Goal: Task Accomplishment & Management: Manage account settings

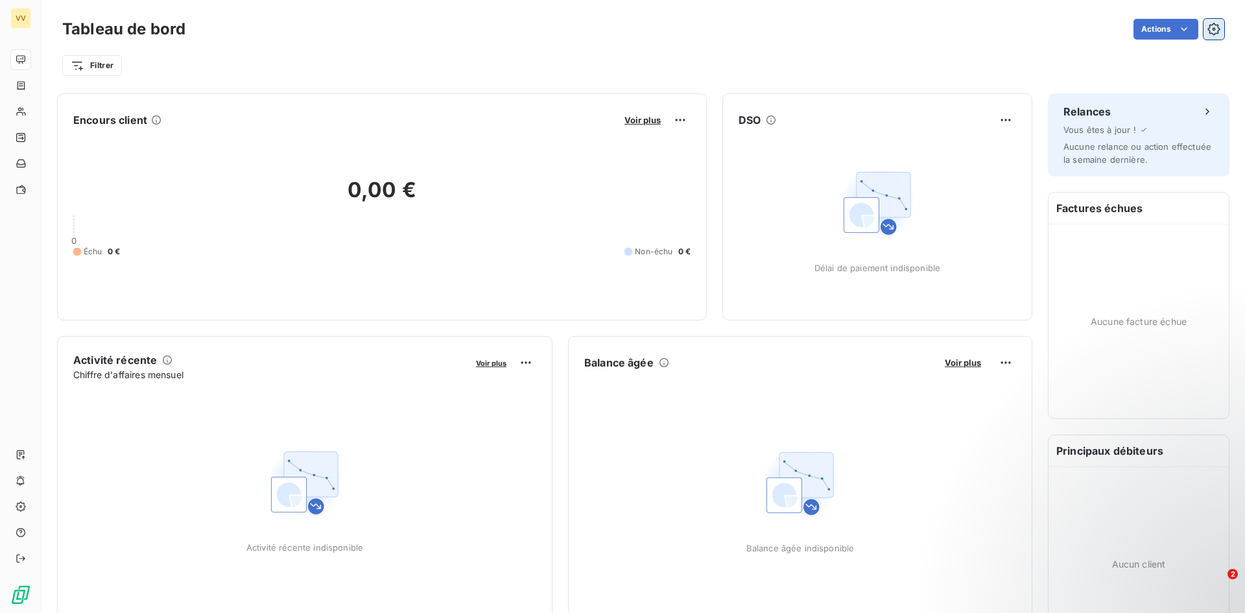
click at [1204, 30] on button "button" at bounding box center [1214, 29] width 21 height 21
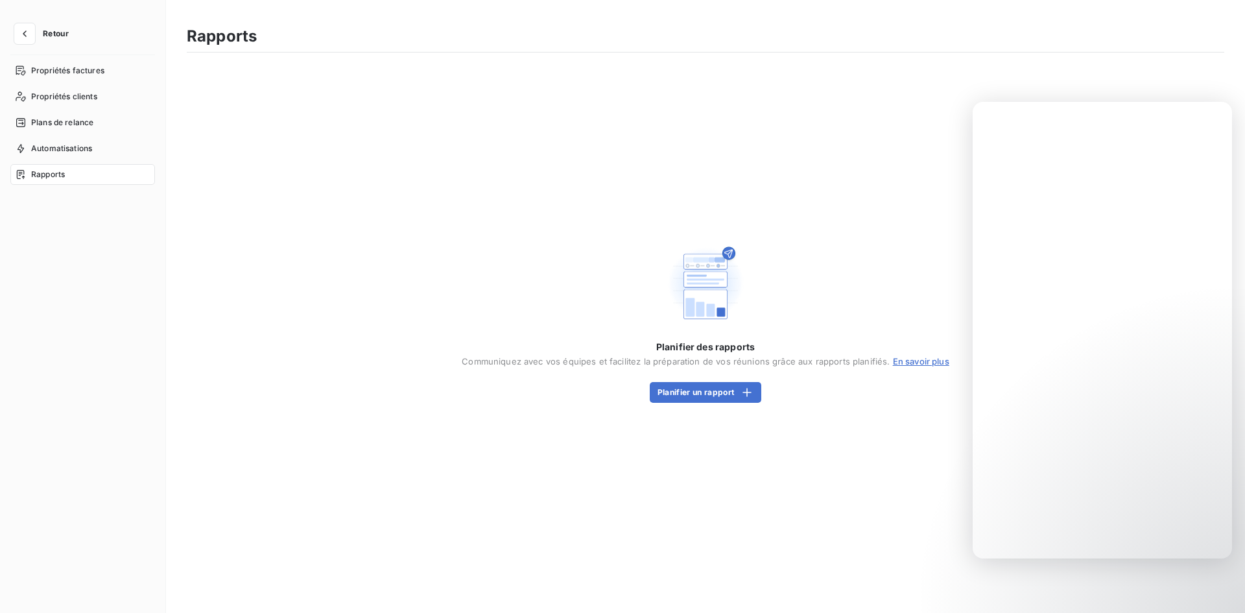
click at [16, 22] on div "Retour Propriétés factures Propriétés clients Plans de relance Automatisations …" at bounding box center [83, 306] width 166 height 613
click at [21, 31] on icon "button" at bounding box center [24, 33] width 13 height 13
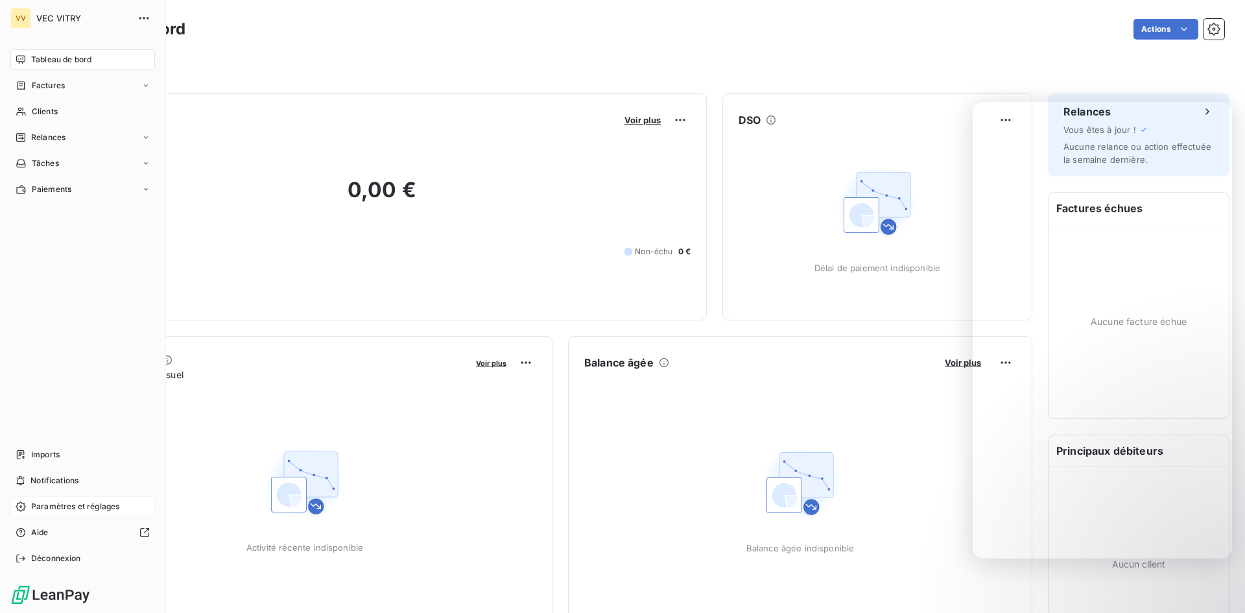
click at [67, 505] on span "Paramètres et réglages" at bounding box center [75, 507] width 88 height 12
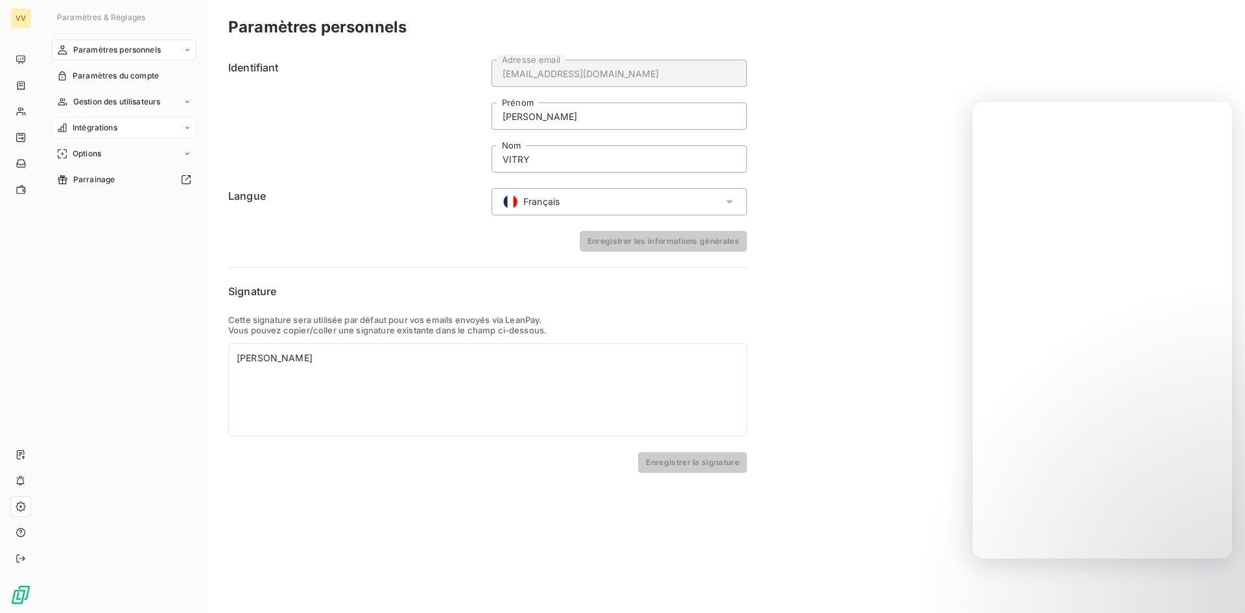
click at [126, 125] on div "Intégrations" at bounding box center [124, 127] width 145 height 21
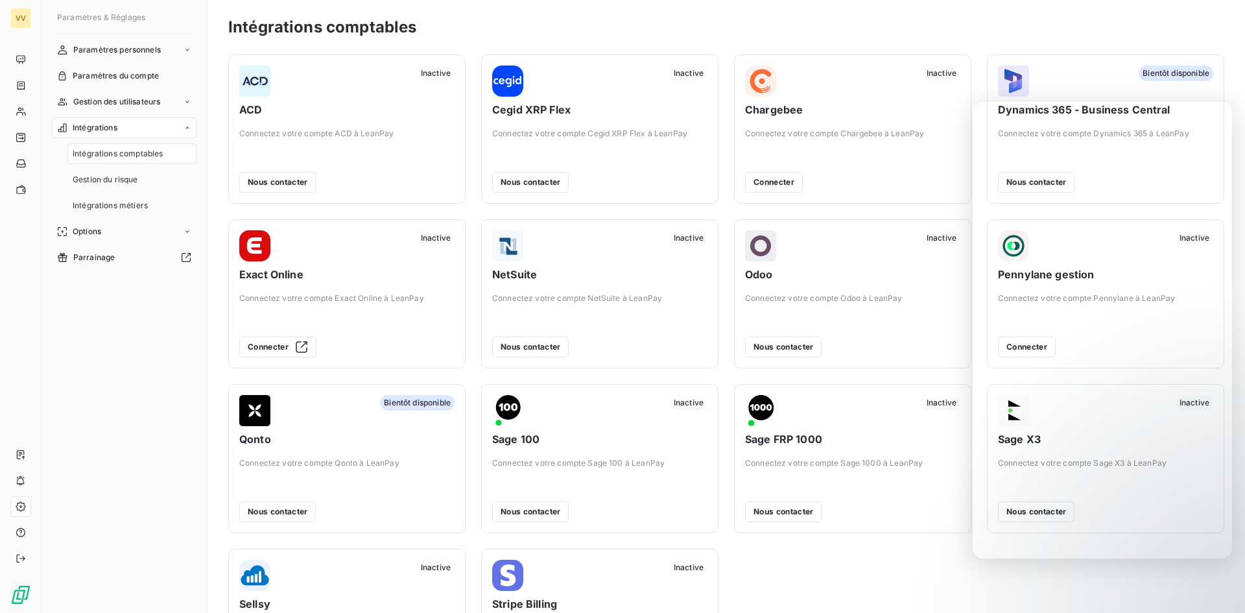
click at [429, 75] on span "Inactive" at bounding box center [436, 74] width 38 height 16
click at [327, 130] on span "Connectez votre compte ACD à LeanPay" at bounding box center [346, 134] width 215 height 12
click at [296, 189] on button "Nous contacter" at bounding box center [277, 182] width 77 height 21
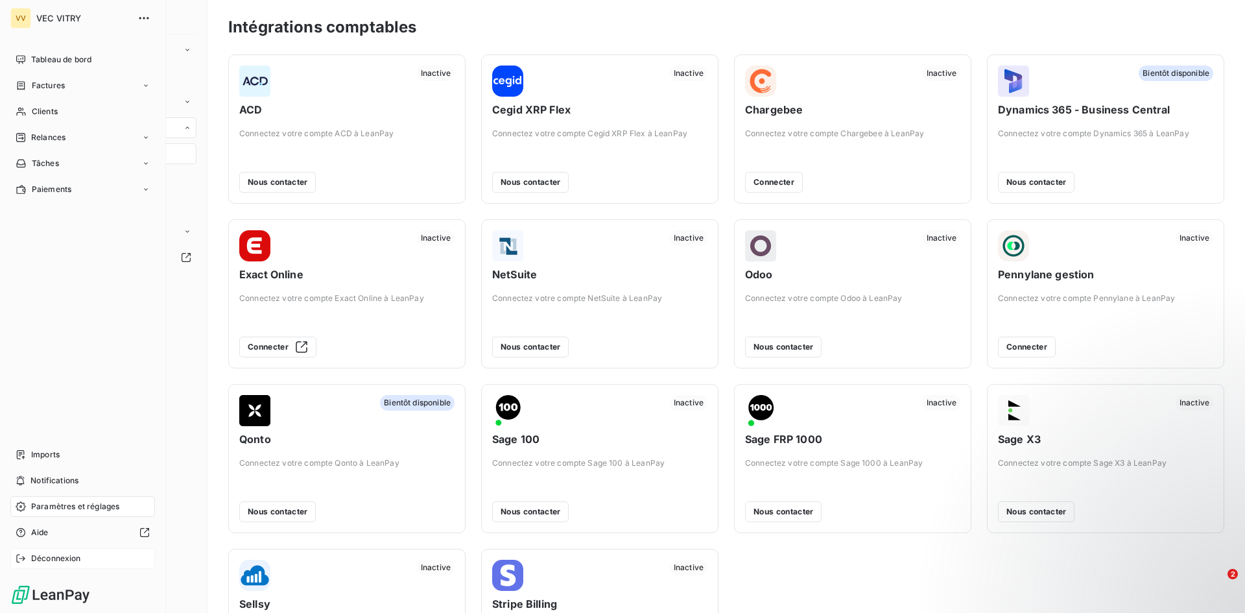
click at [38, 560] on span "Déconnexion" at bounding box center [56, 559] width 50 height 12
